Goal: Browse casually: Explore the website without a specific task or goal

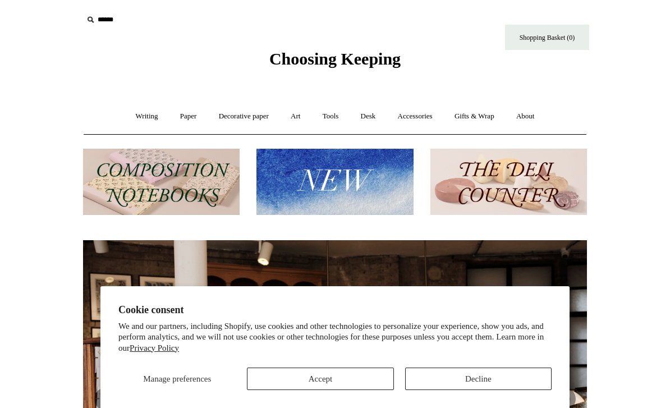
click at [475, 378] on button "Decline" at bounding box center [478, 379] width 146 height 22
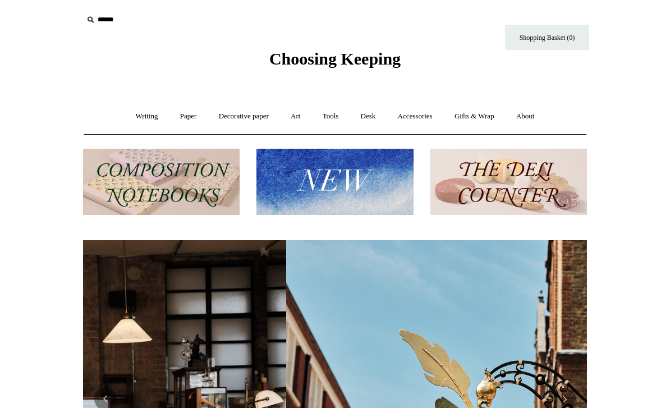
click at [188, 119] on link "Paper +" at bounding box center [188, 117] width 37 height 30
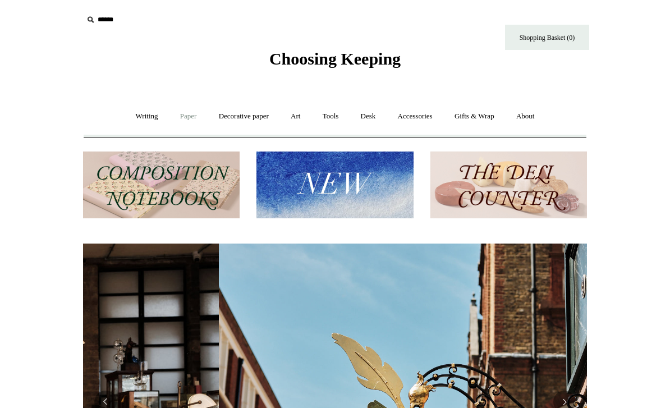
scroll to position [0, 504]
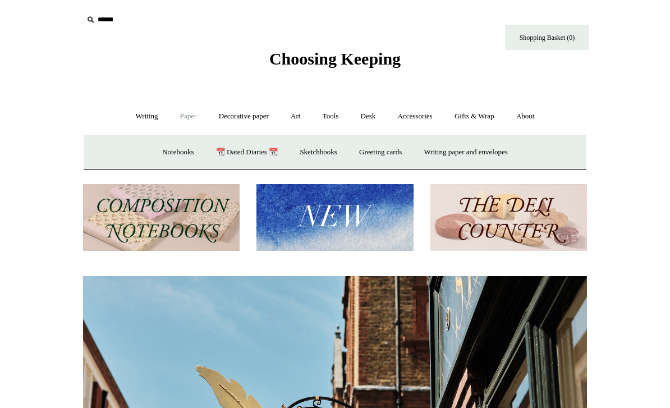
click at [143, 113] on link "Writing +" at bounding box center [147, 117] width 43 height 30
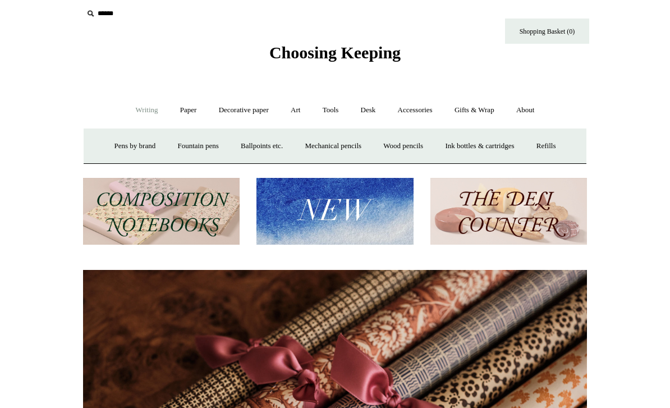
scroll to position [7, 0]
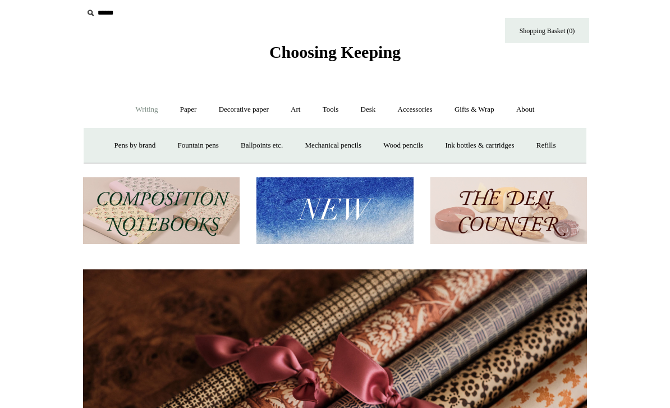
click at [219, 116] on link "Decorative paper +" at bounding box center [244, 110] width 70 height 30
click at [183, 116] on link "Paper +" at bounding box center [188, 110] width 37 height 30
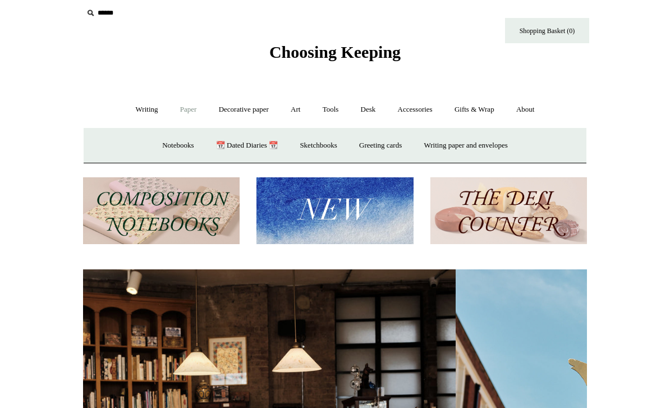
scroll to position [0, 0]
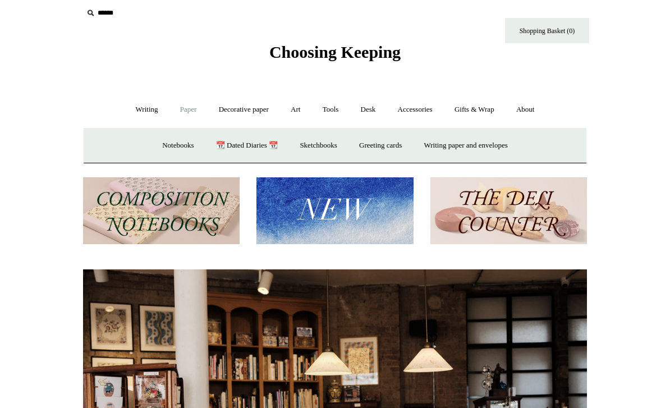
click at [228, 144] on link "📆 Dated Diaries 📆" at bounding box center [247, 146] width 82 height 30
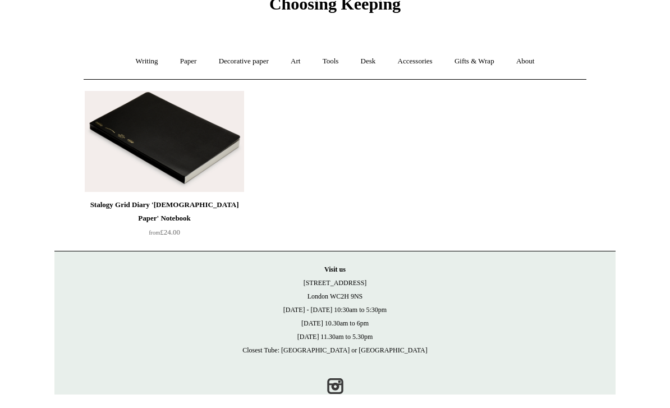
scroll to position [37, 0]
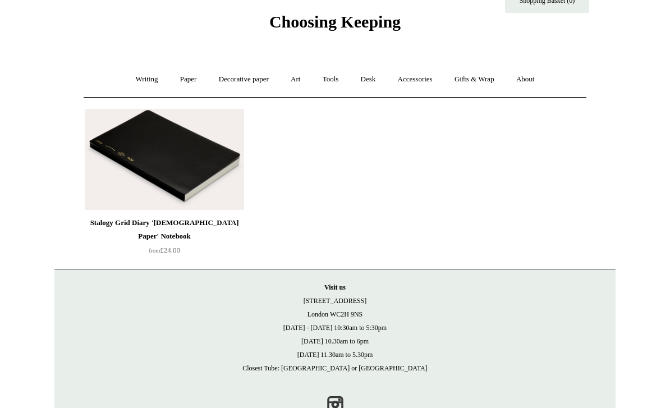
click at [125, 190] on img at bounding box center [164, 159] width 159 height 101
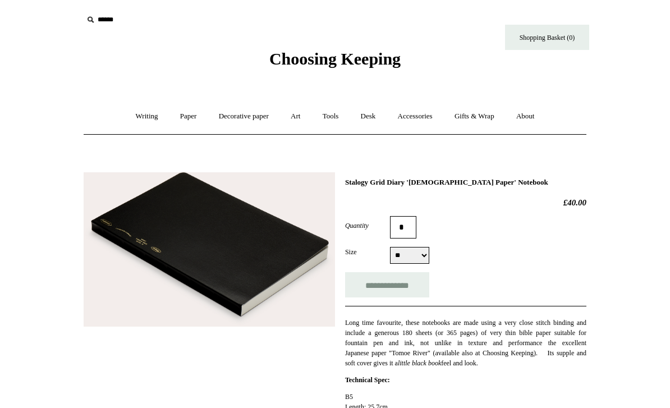
click at [185, 111] on link "Paper +" at bounding box center [188, 117] width 37 height 30
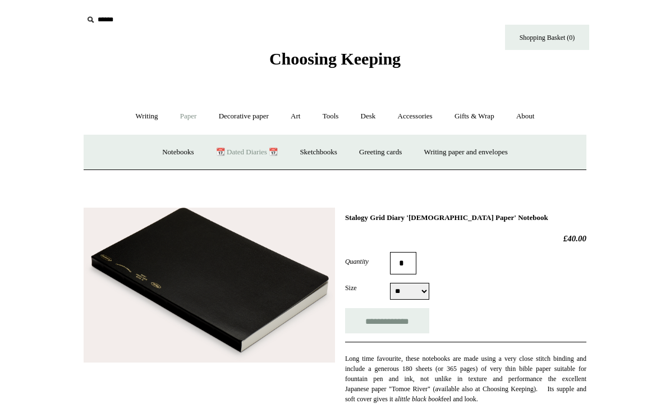
click at [155, 143] on link "Notebooks +" at bounding box center [178, 153] width 52 height 30
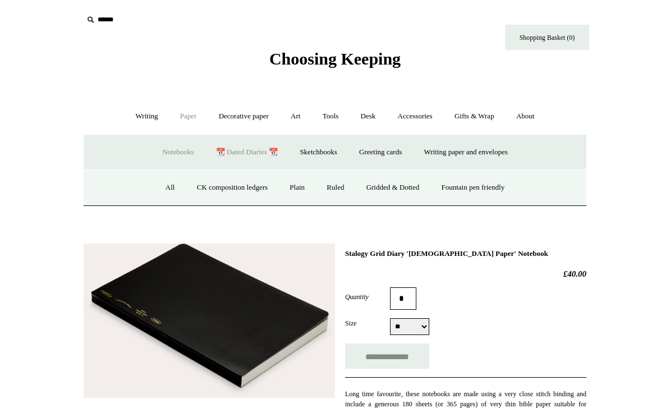
click at [159, 192] on link "All" at bounding box center [170, 188] width 30 height 30
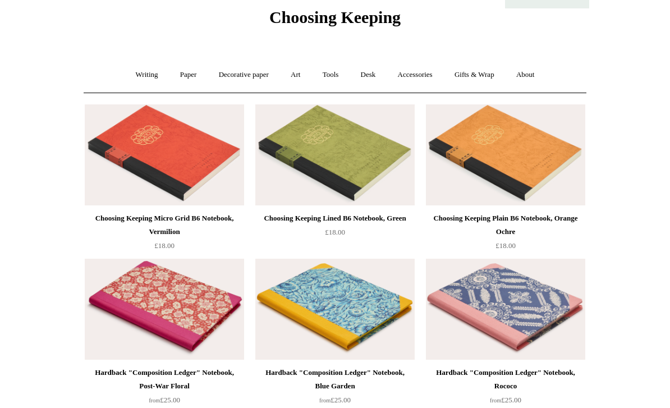
scroll to position [107, 0]
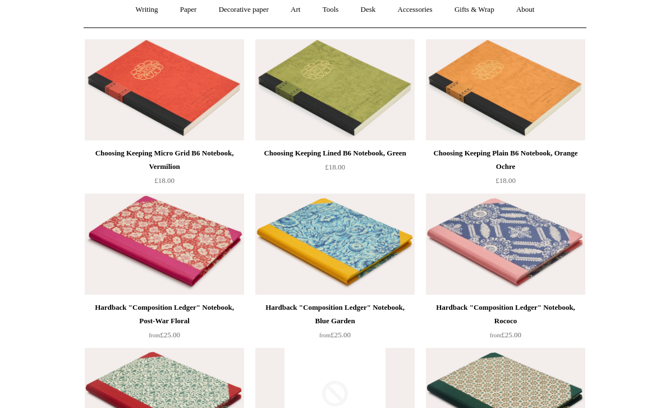
click at [99, 250] on img at bounding box center [164, 244] width 159 height 101
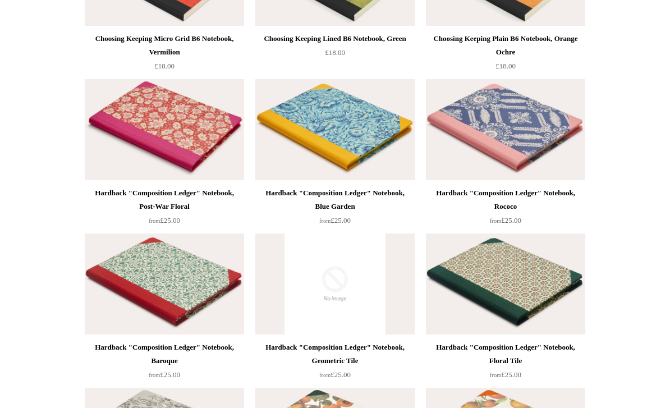
scroll to position [0, 0]
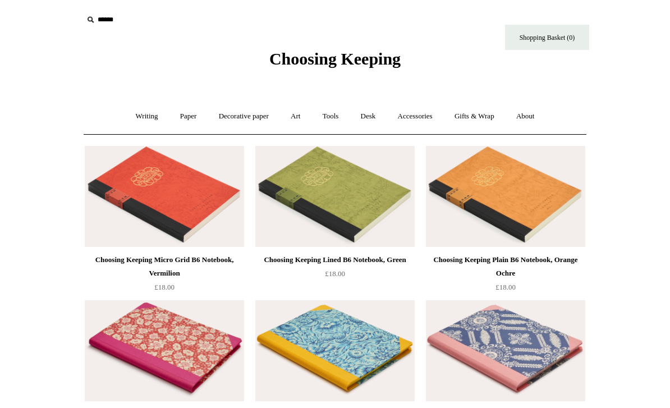
click at [251, 116] on link "Decorative paper +" at bounding box center [244, 117] width 70 height 30
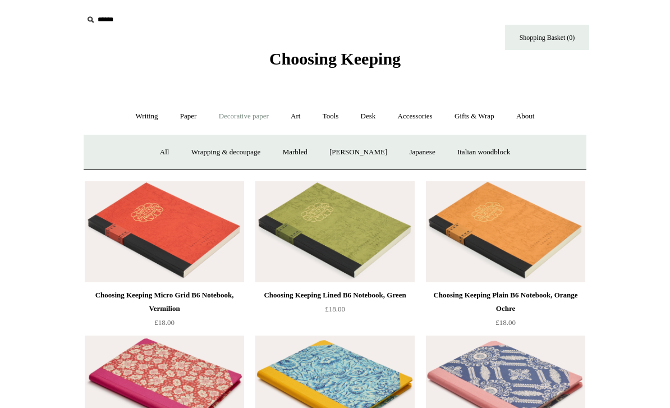
click at [422, 153] on link "Japanese" at bounding box center [422, 153] width 46 height 30
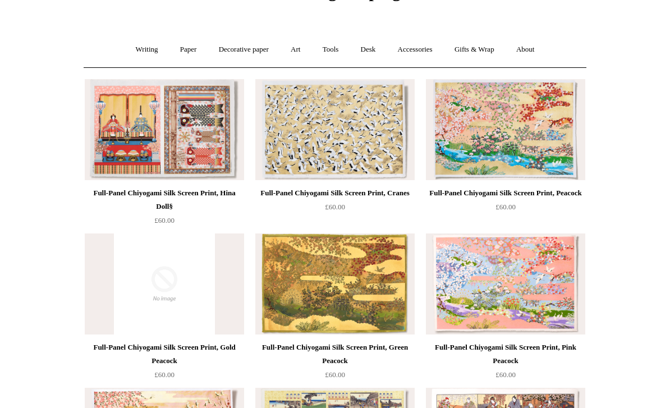
scroll to position [58, 0]
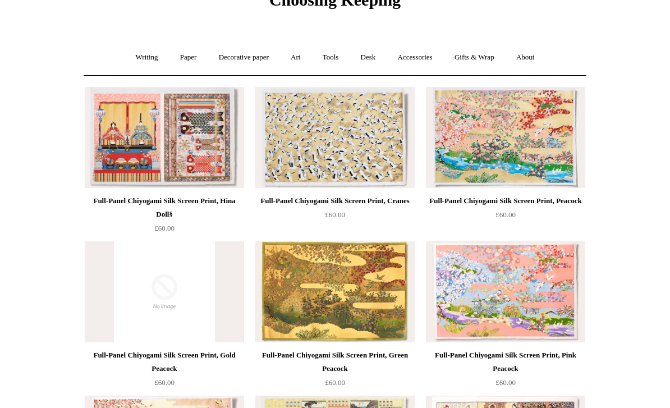
click at [373, 58] on link "Desk +" at bounding box center [368, 58] width 35 height 30
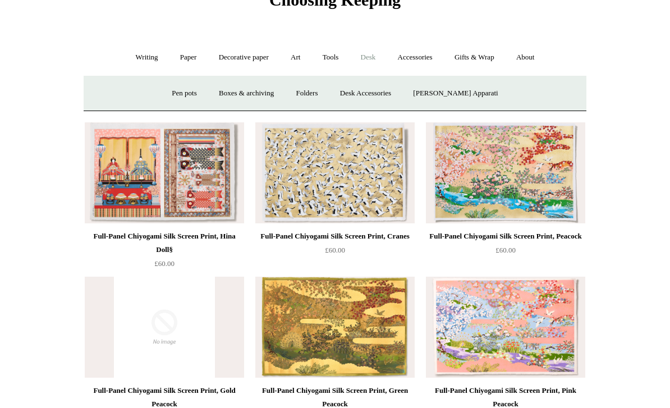
click at [333, 52] on link "Tools +" at bounding box center [331, 58] width 36 height 30
click at [137, 90] on link "Sharpeners" at bounding box center [139, 94] width 53 height 30
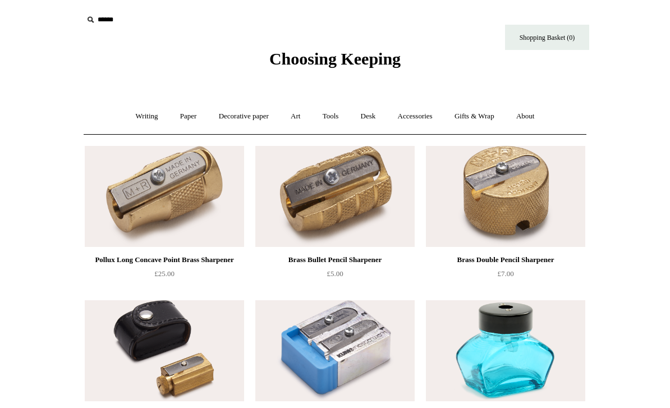
click at [300, 116] on link "Art +" at bounding box center [296, 117] width 30 height 30
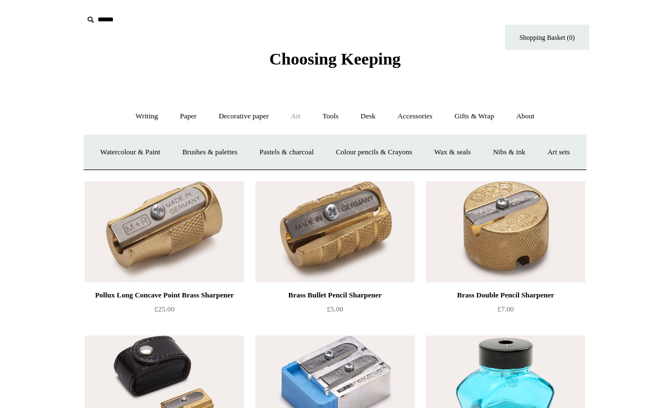
click at [324, 118] on link "Tools +" at bounding box center [331, 117] width 36 height 30
click at [355, 153] on link "Glue" at bounding box center [355, 153] width 34 height 30
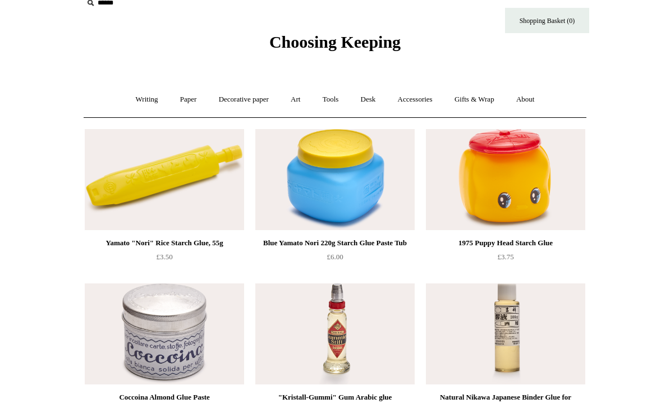
scroll to position [19, 0]
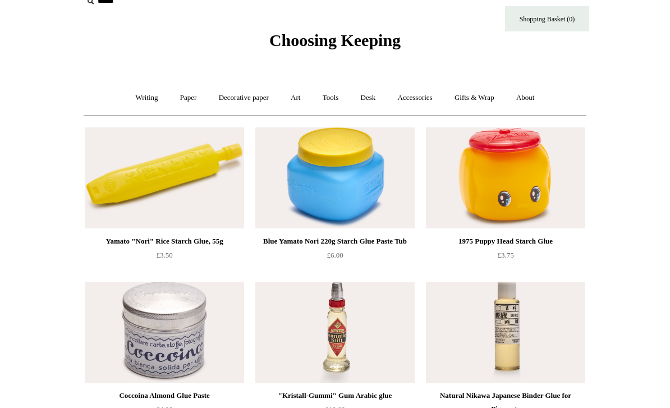
click at [296, 100] on link "Art +" at bounding box center [296, 98] width 30 height 30
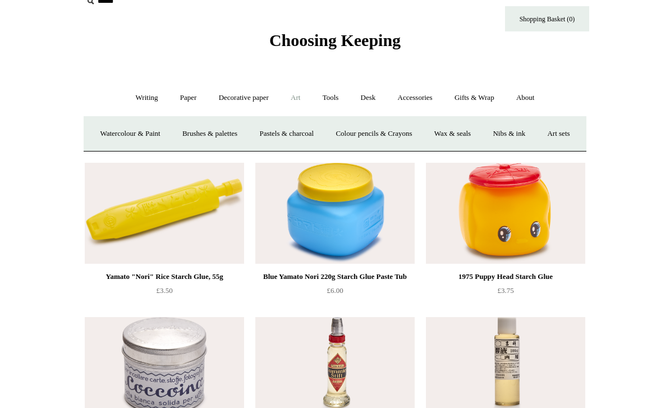
click at [331, 100] on link "Tools +" at bounding box center [331, 98] width 36 height 30
click at [175, 135] on link "Erasers" at bounding box center [189, 134] width 42 height 30
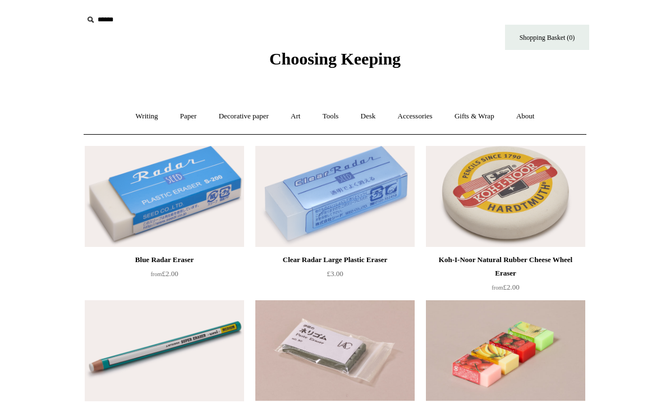
click at [293, 119] on link "Art +" at bounding box center [296, 117] width 30 height 30
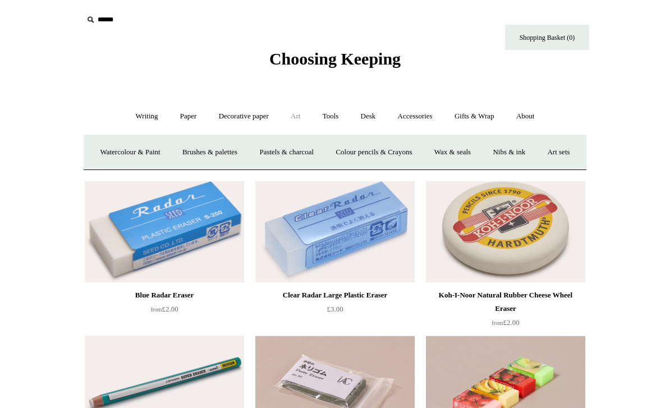
click at [336, 113] on link "Tools +" at bounding box center [331, 117] width 36 height 30
click at [507, 154] on link "Tape +" at bounding box center [499, 153] width 34 height 30
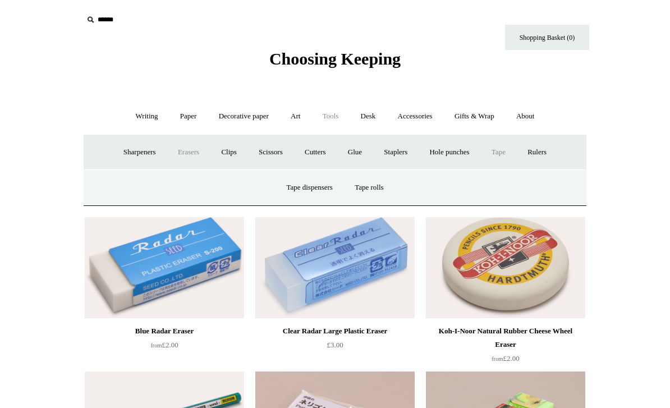
click at [509, 153] on link "Tape -" at bounding box center [499, 153] width 34 height 30
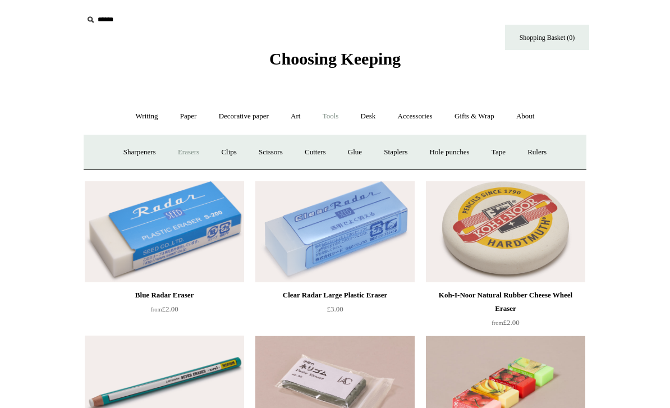
click at [511, 153] on link "Tape +" at bounding box center [499, 153] width 34 height 30
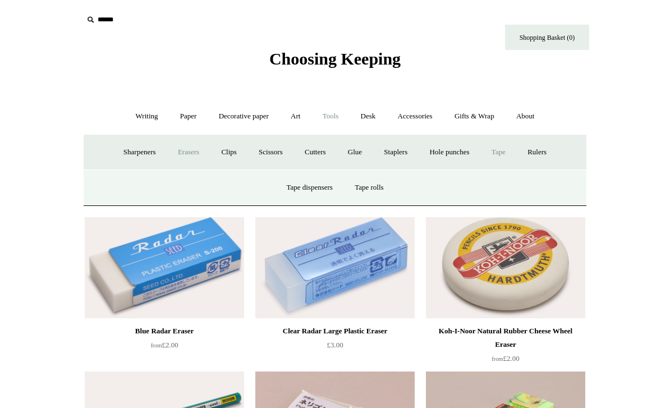
click at [510, 155] on link "Tape -" at bounding box center [499, 153] width 34 height 30
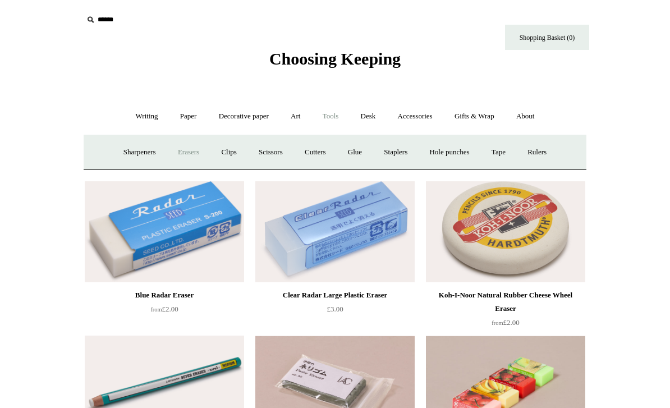
click at [512, 149] on link "Tape +" at bounding box center [499, 153] width 34 height 30
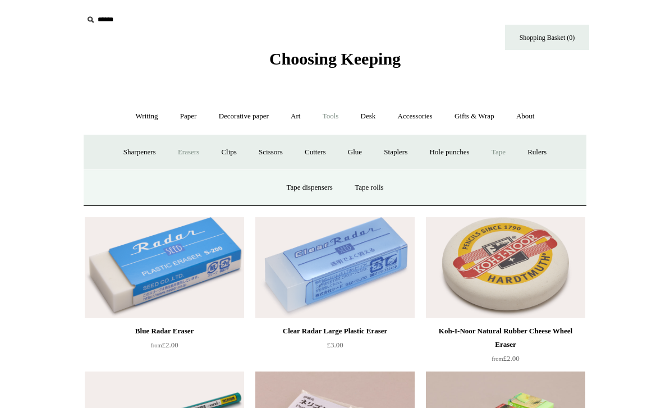
click at [298, 184] on link "Tape dispensers" at bounding box center [309, 188] width 66 height 30
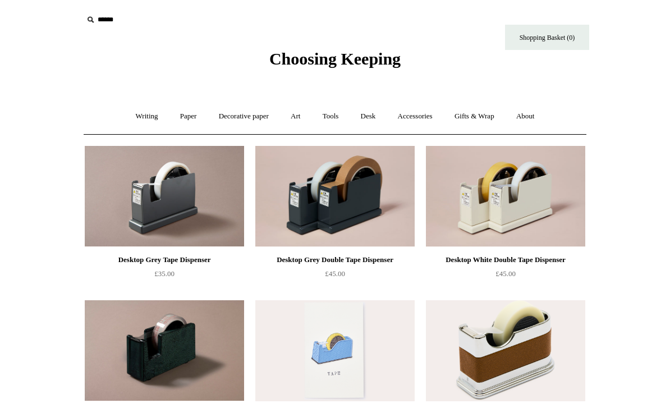
click at [331, 119] on link "Tools +" at bounding box center [331, 117] width 36 height 30
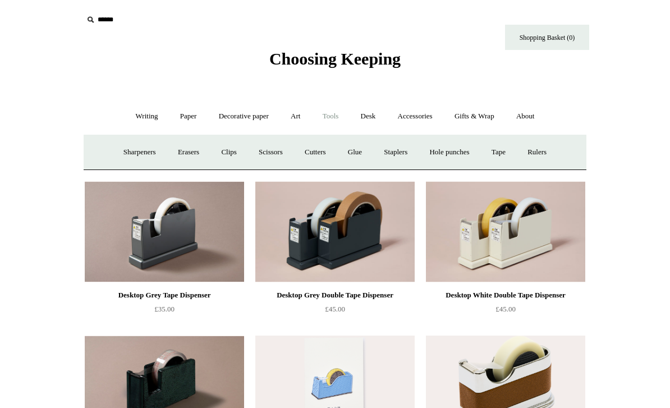
click at [513, 152] on link "Tape +" at bounding box center [499, 153] width 34 height 30
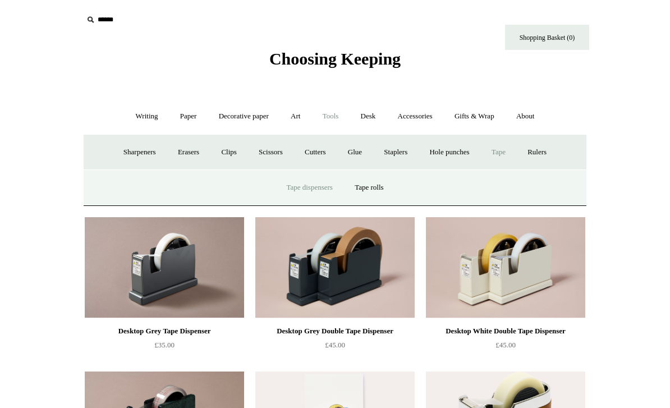
click at [377, 187] on link "Tape rolls" at bounding box center [369, 188] width 49 height 30
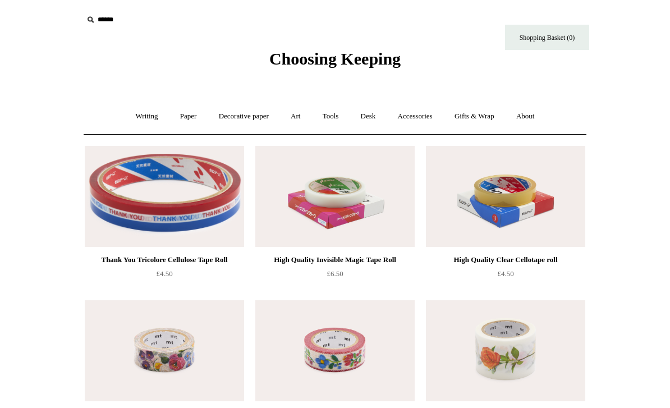
click at [297, 119] on link "Art +" at bounding box center [296, 117] width 30 height 30
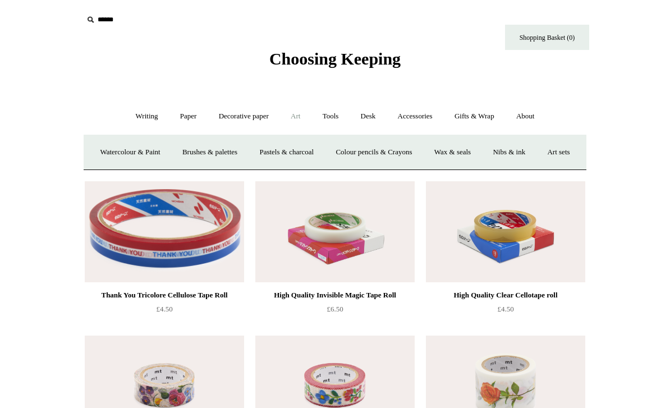
click at [337, 122] on link "Tools +" at bounding box center [331, 117] width 36 height 30
click at [548, 162] on link "Rulers" at bounding box center [537, 153] width 39 height 30
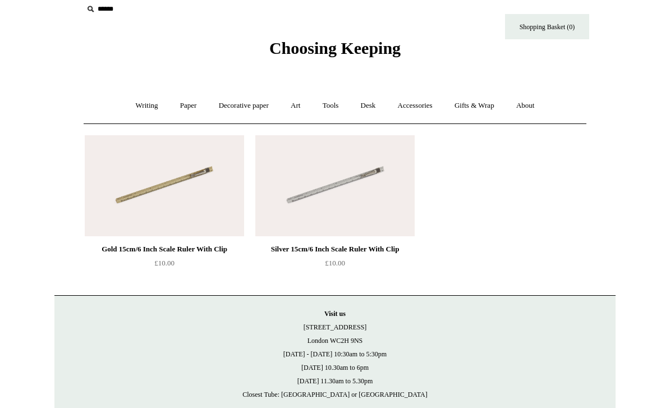
scroll to position [13, 0]
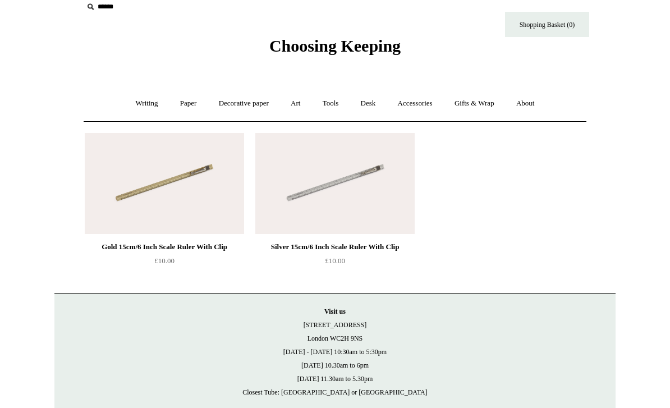
click at [430, 102] on link "Accessories +" at bounding box center [415, 104] width 55 height 30
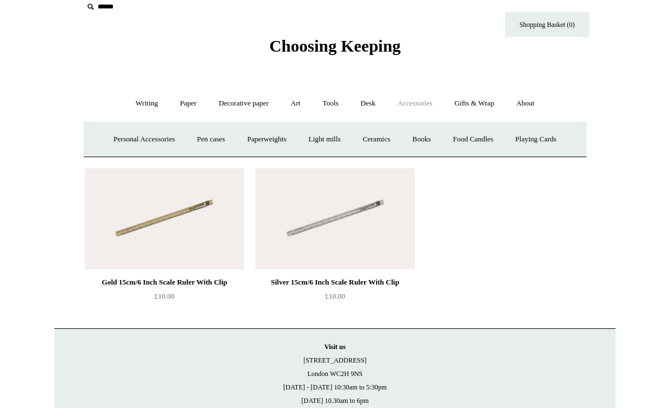
click at [203, 140] on link "Pen cases" at bounding box center [211, 140] width 48 height 30
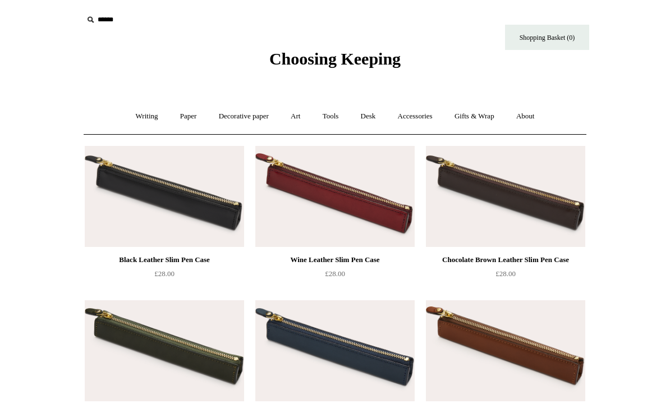
click at [415, 120] on link "Accessories +" at bounding box center [415, 117] width 55 height 30
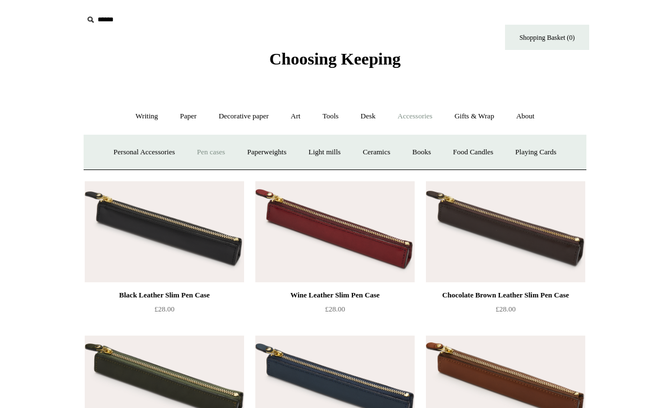
click at [113, 153] on link "Personal Accessories +" at bounding box center [143, 153] width 81 height 30
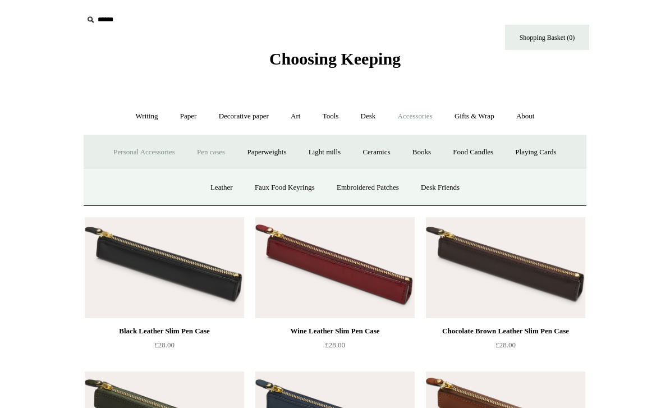
click at [255, 187] on link "Faux Food Keyrings" at bounding box center [285, 188] width 80 height 30
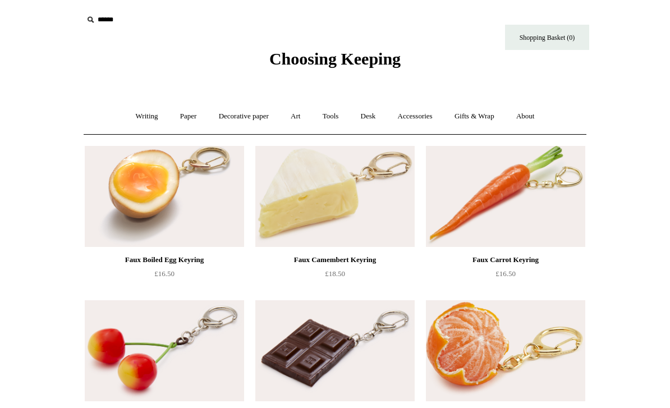
click at [431, 112] on link "Accessories +" at bounding box center [415, 117] width 55 height 30
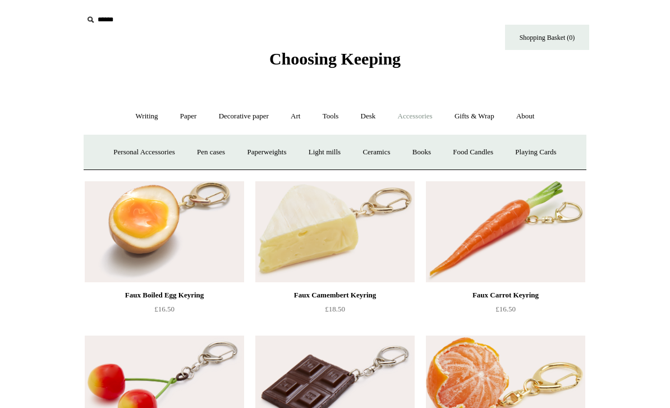
click at [425, 148] on link "Books" at bounding box center [421, 153] width 39 height 30
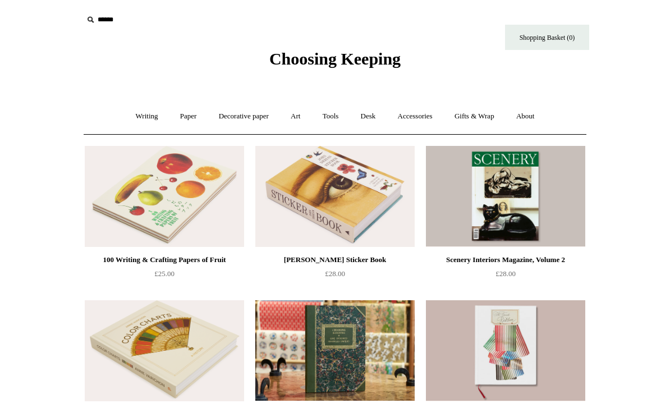
click at [414, 113] on link "Accessories +" at bounding box center [415, 117] width 55 height 30
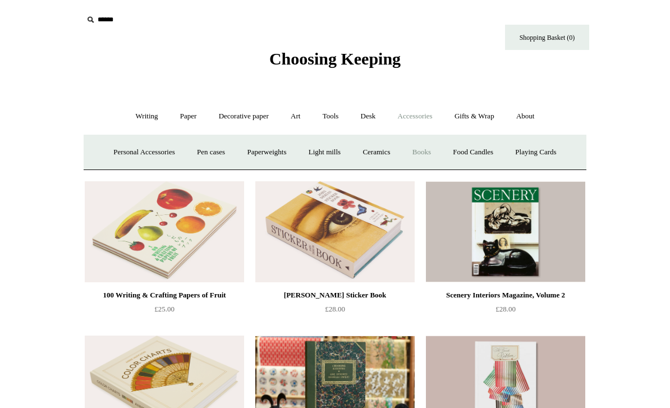
click at [389, 147] on link "Ceramics +" at bounding box center [376, 153] width 48 height 30
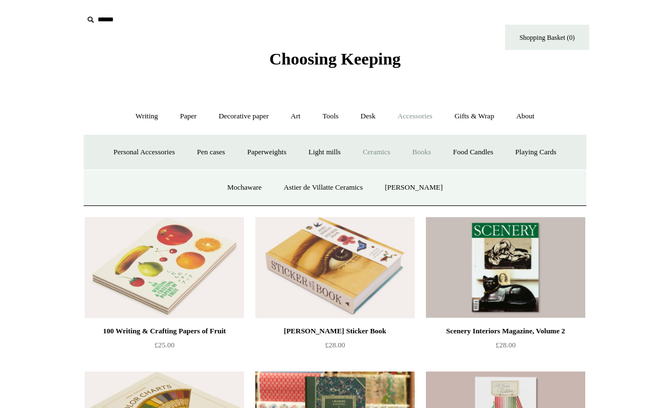
click at [391, 145] on link "Ceramics -" at bounding box center [376, 153] width 48 height 30
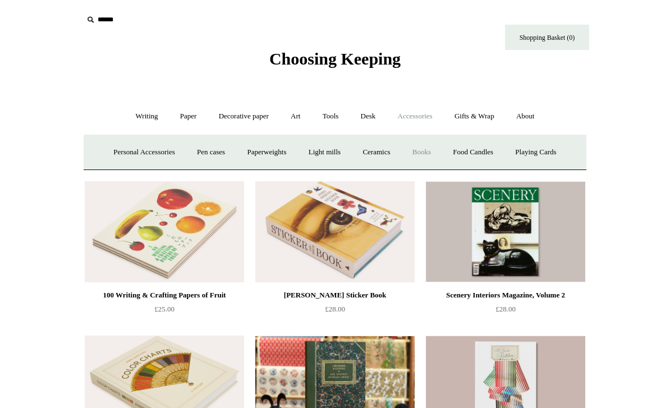
click at [377, 153] on link "Ceramics +" at bounding box center [376, 153] width 48 height 30
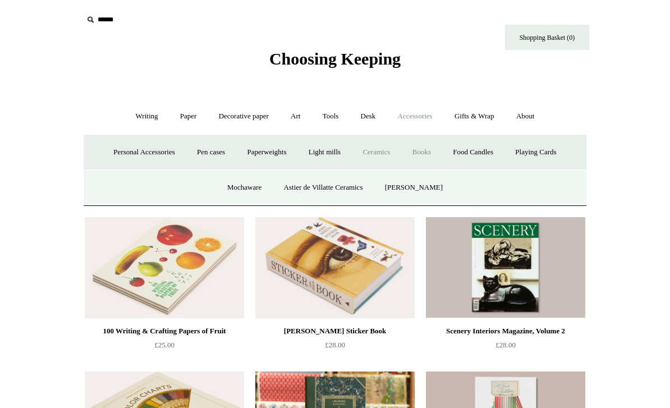
click at [235, 191] on link "Mochaware" at bounding box center [244, 188] width 54 height 30
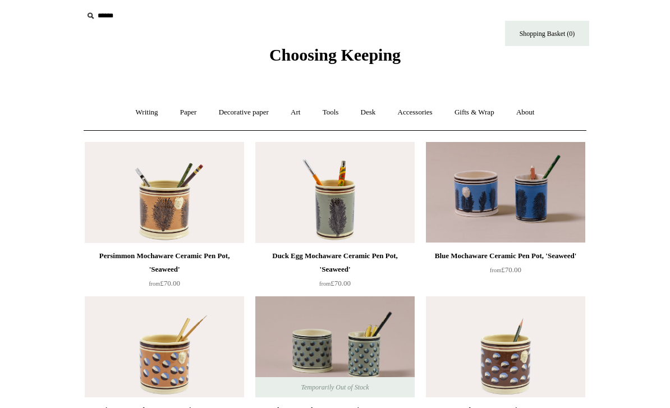
scroll to position [5, 0]
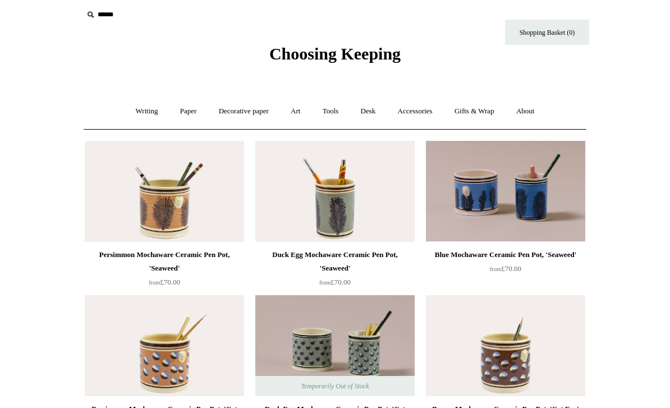
click at [377, 109] on link "Desk +" at bounding box center [368, 112] width 35 height 30
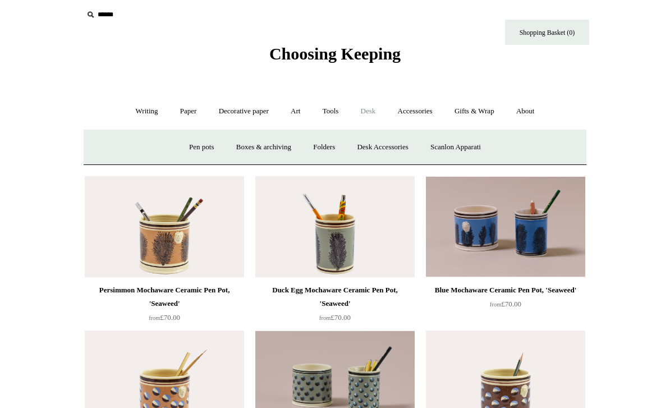
click at [179, 111] on link "Paper +" at bounding box center [188, 112] width 37 height 30
click at [143, 118] on link "Writing +" at bounding box center [147, 112] width 43 height 30
click at [337, 153] on link "Mechanical pencils +" at bounding box center [333, 147] width 77 height 30
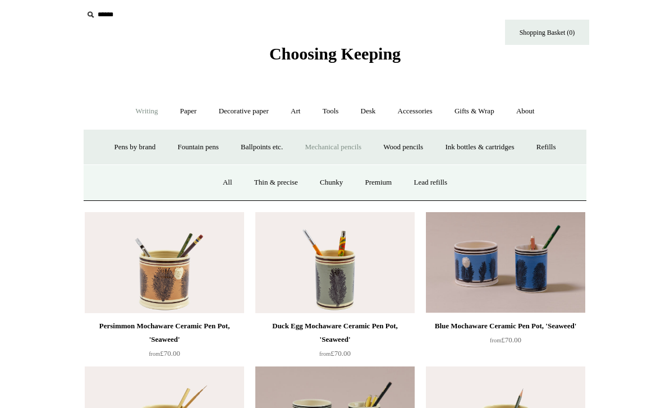
click at [225, 187] on link "All" at bounding box center [228, 183] width 30 height 30
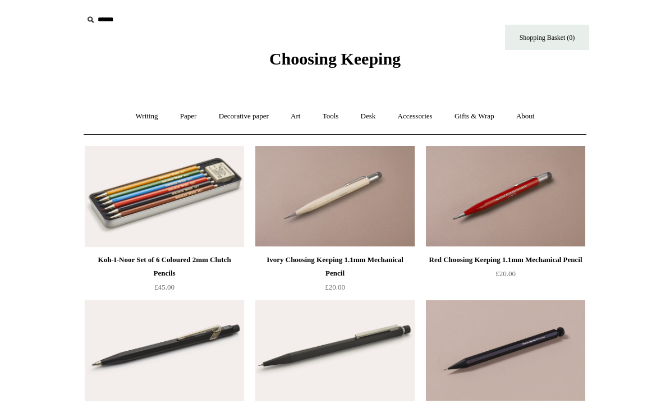
click at [157, 114] on link "Writing +" at bounding box center [147, 117] width 43 height 30
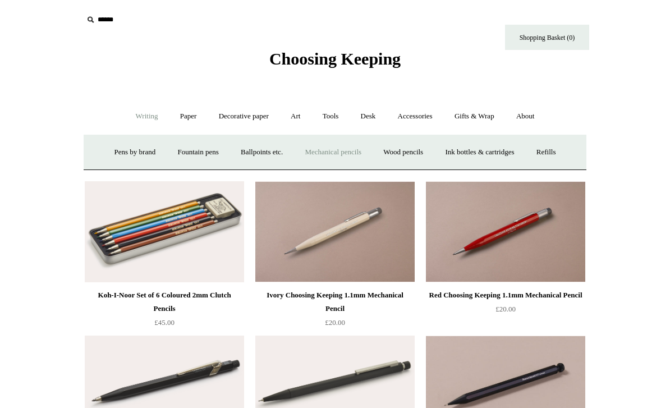
click at [418, 162] on link "Wood pencils +" at bounding box center [403, 153] width 60 height 30
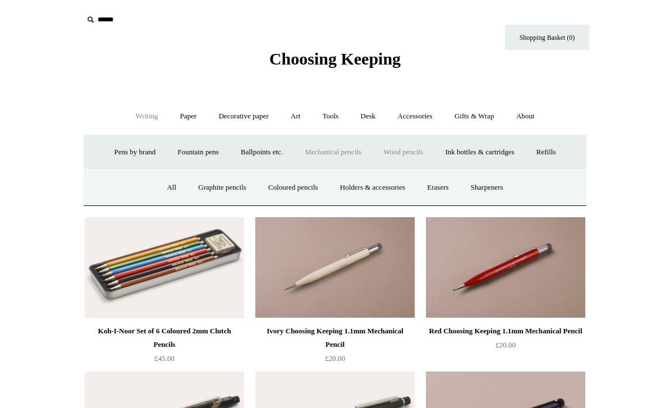
click at [157, 189] on link "All" at bounding box center [172, 188] width 30 height 30
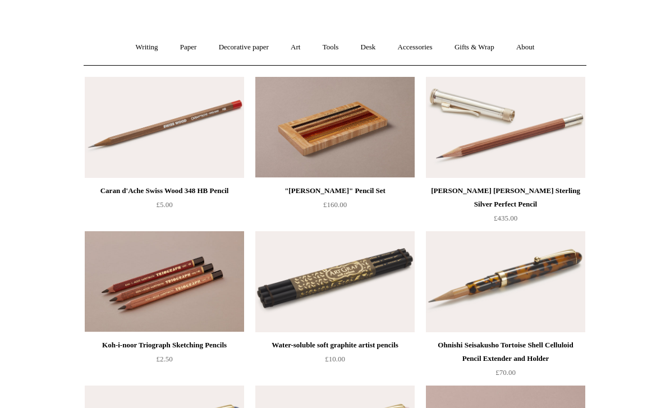
scroll to position [33, 0]
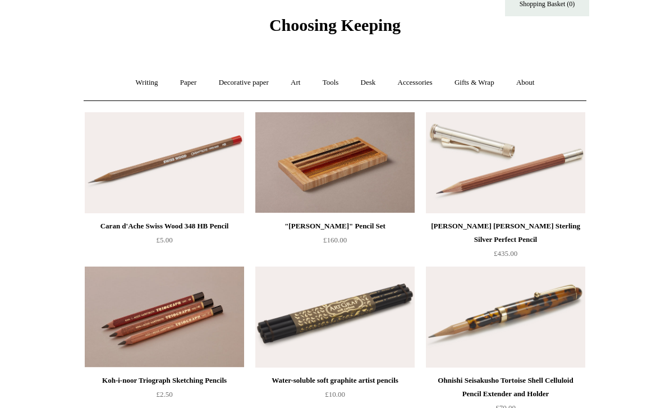
click at [147, 88] on link "Writing +" at bounding box center [147, 83] width 43 height 30
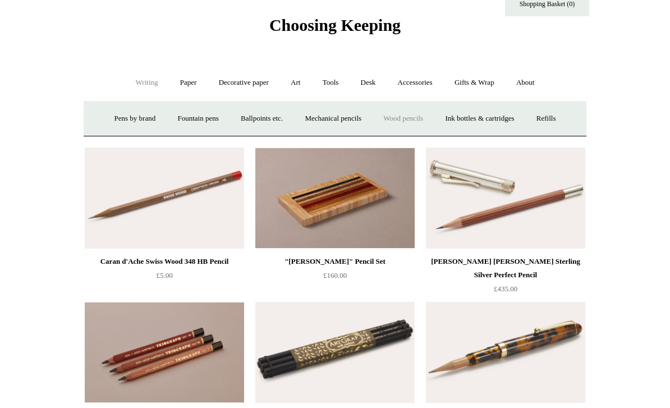
click at [185, 81] on link "Paper +" at bounding box center [188, 83] width 37 height 30
click at [234, 112] on link "📆 Dated Diaries 📆" at bounding box center [247, 119] width 82 height 30
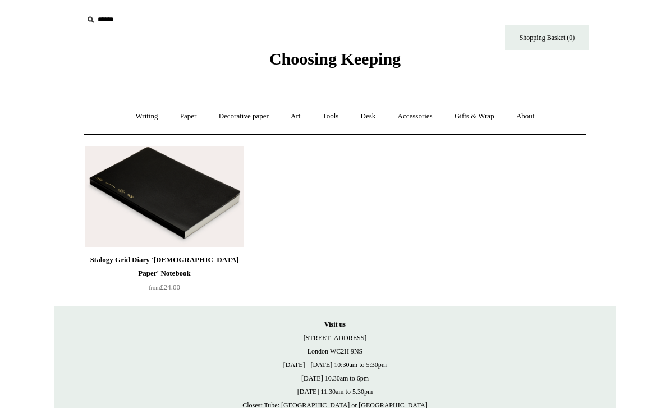
click at [113, 190] on img at bounding box center [164, 196] width 159 height 101
